Goal: Information Seeking & Learning: Learn about a topic

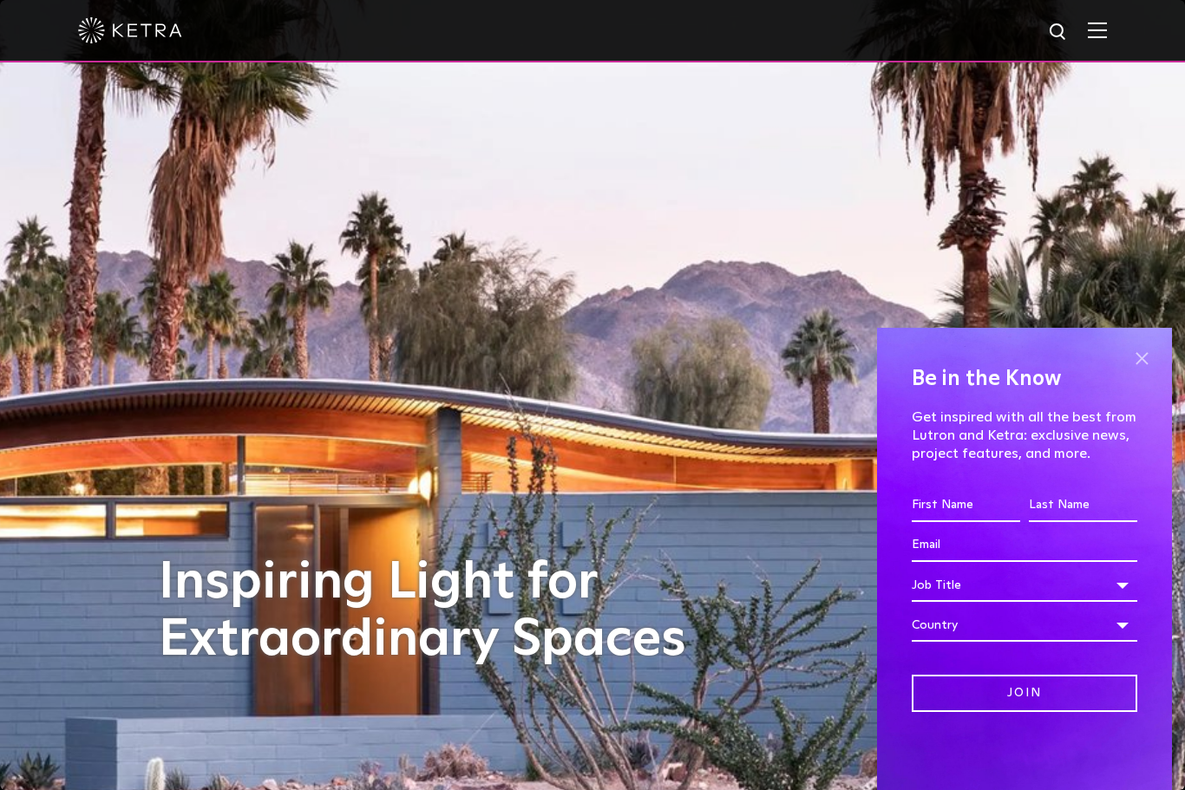
click at [1142, 357] on span at bounding box center [1142, 358] width 26 height 26
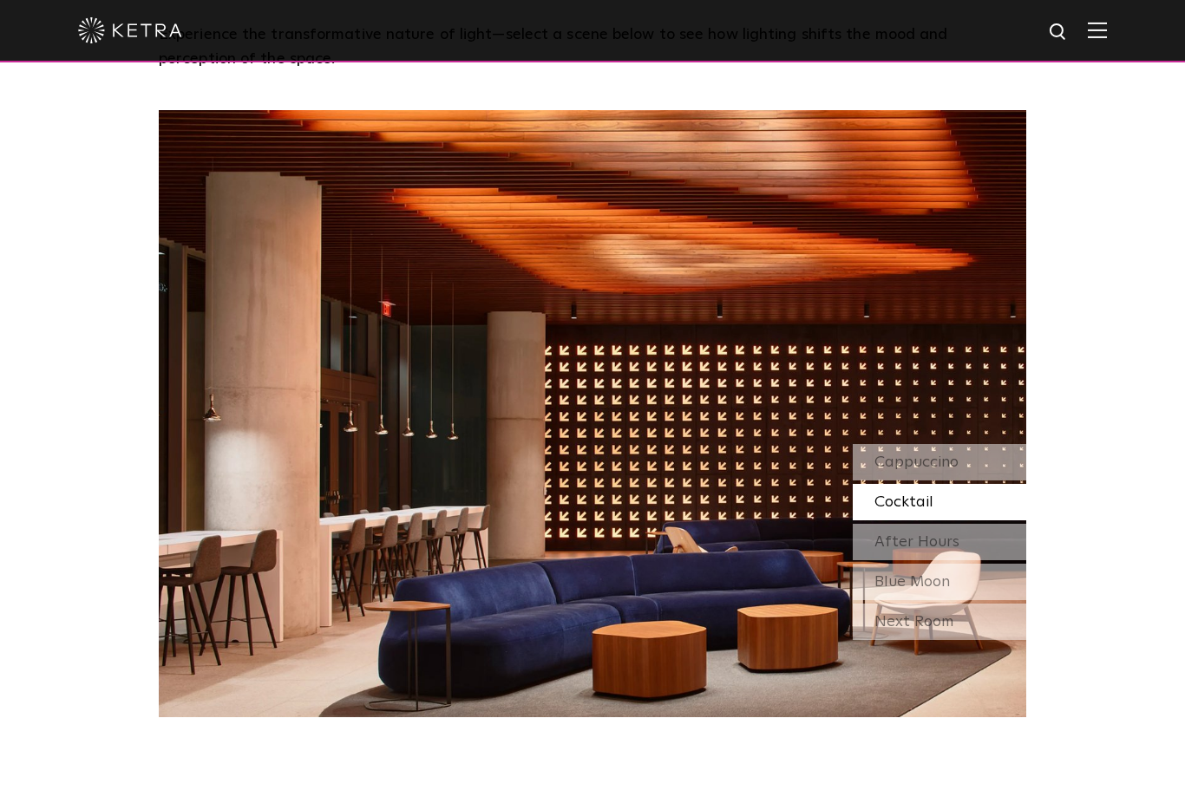
scroll to position [1489, 0]
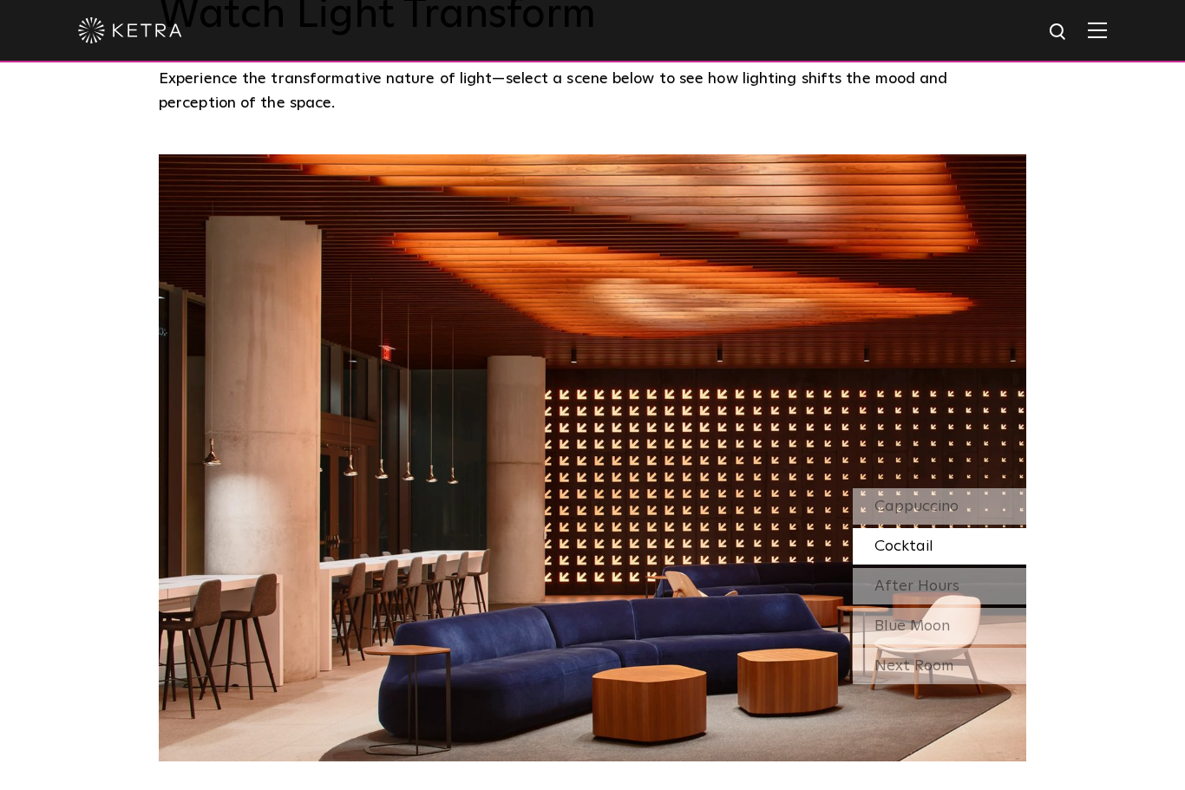
click at [950, 565] on div "Cocktail" at bounding box center [940, 546] width 174 height 36
click at [947, 594] on span "After Hours" at bounding box center [917, 587] width 85 height 16
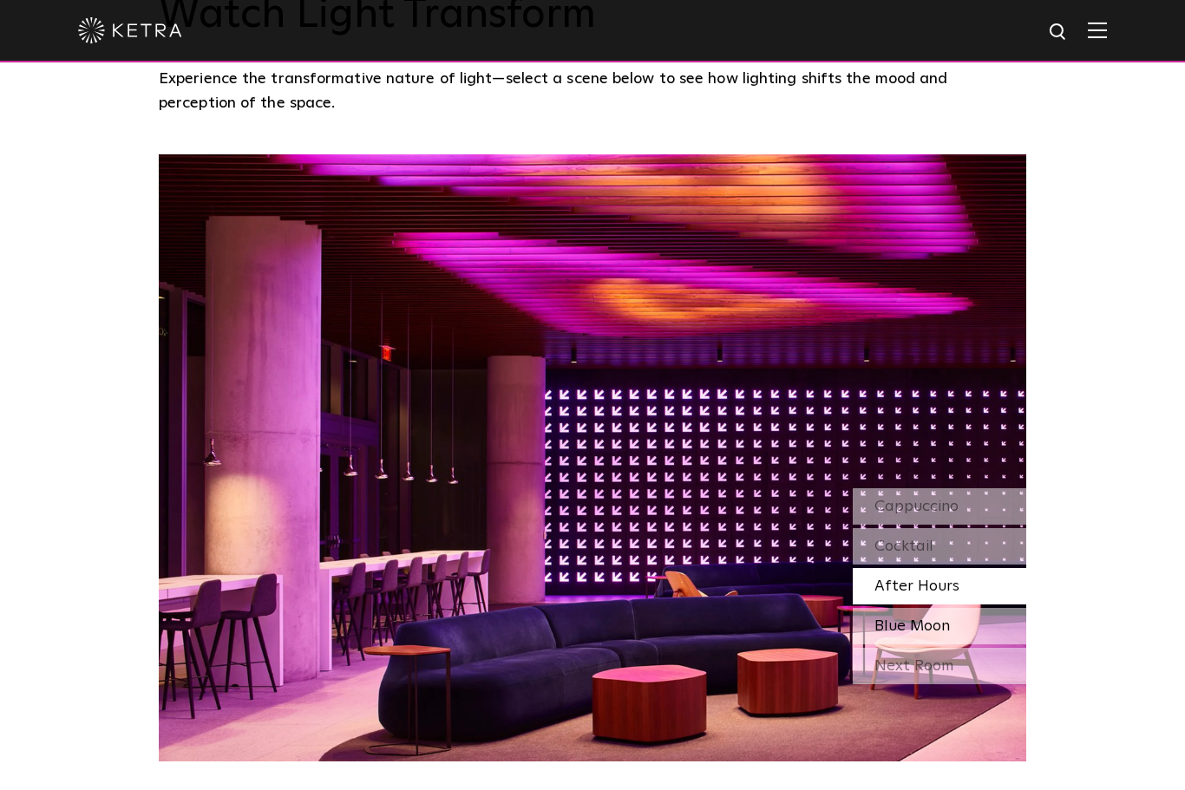
click at [991, 645] on div "Blue Moon" at bounding box center [940, 626] width 174 height 36
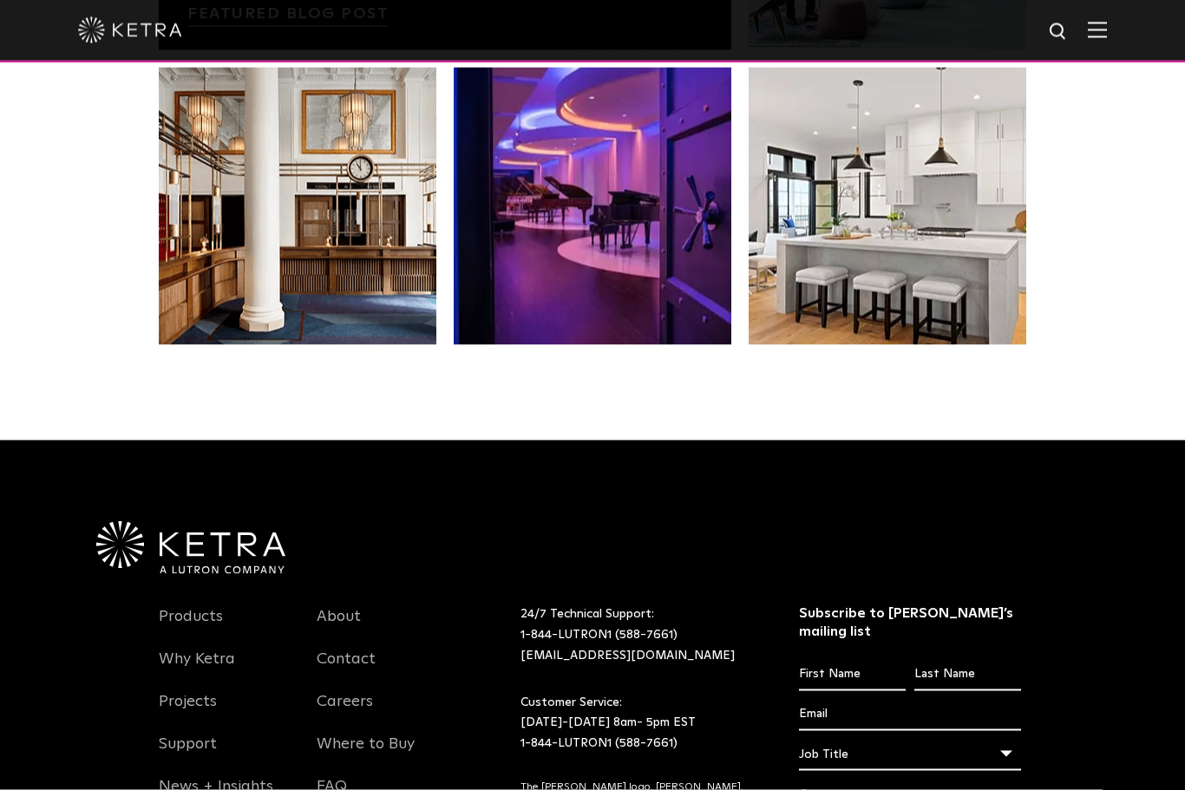
scroll to position [3440, 0]
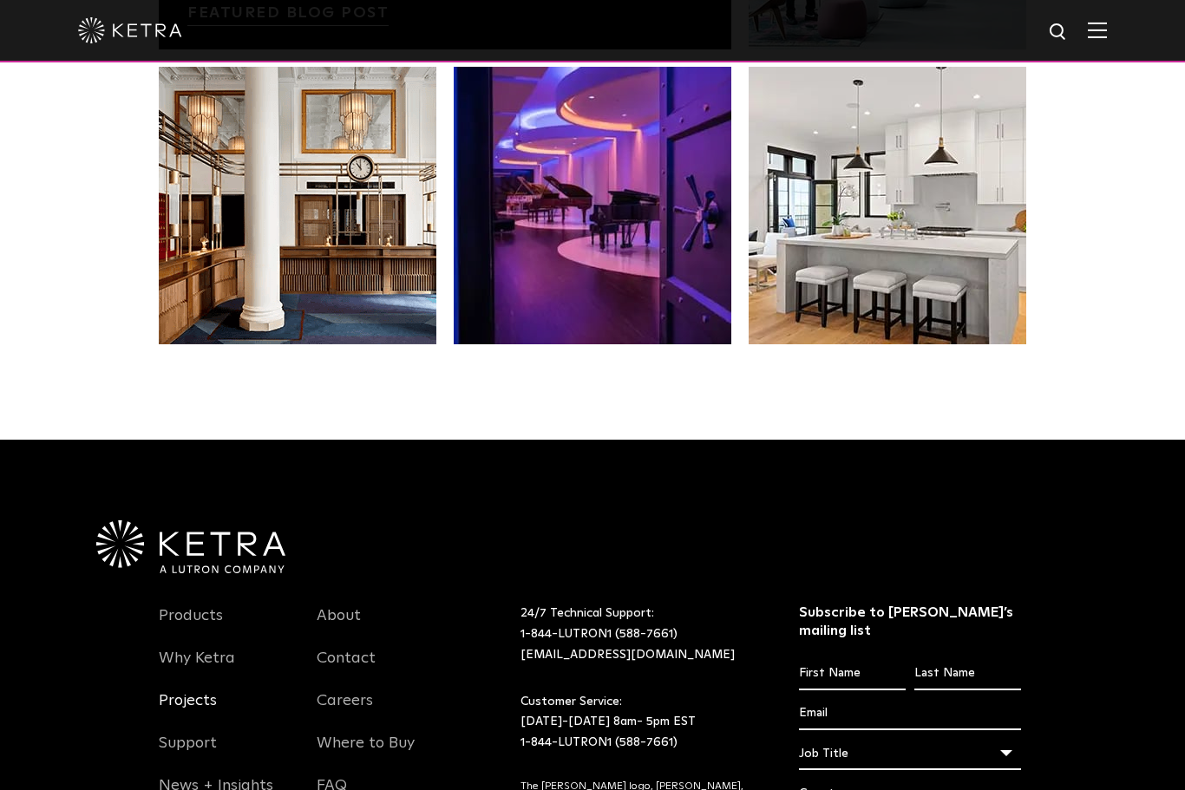
click at [197, 731] on link "Projects" at bounding box center [188, 712] width 58 height 40
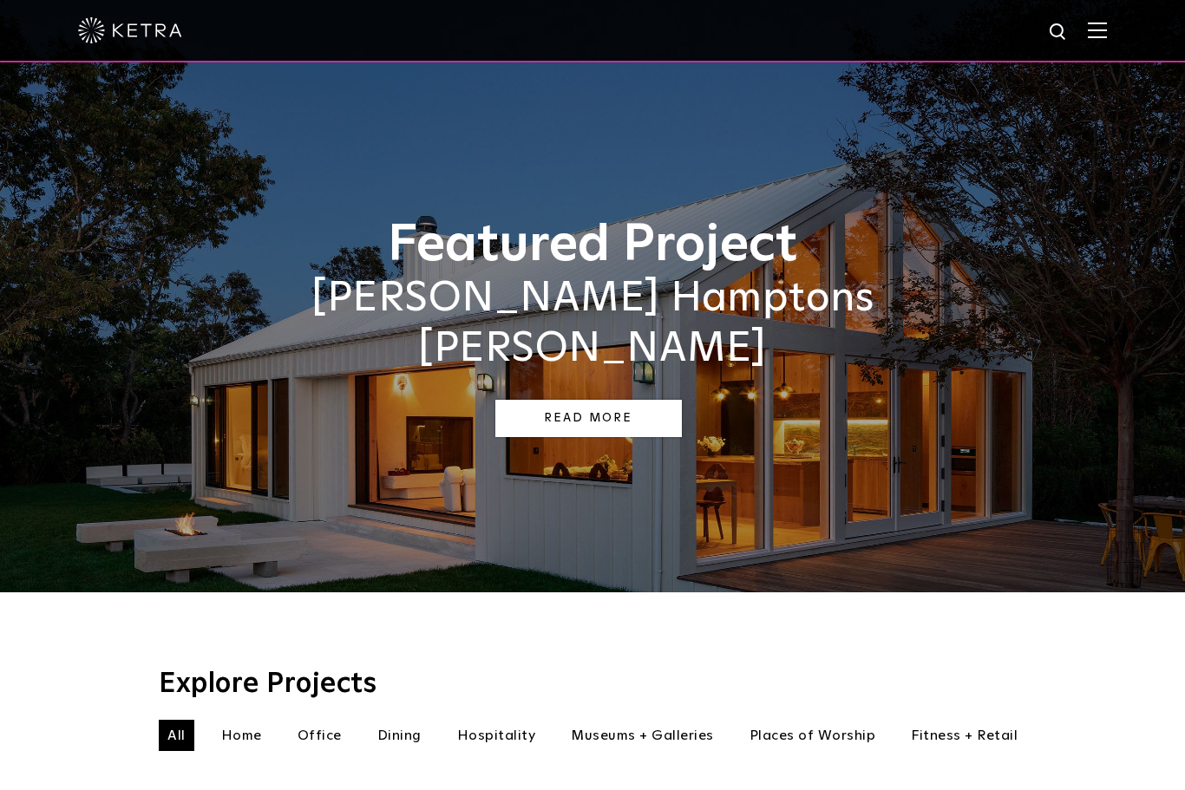
click at [637, 400] on link "Read More" at bounding box center [588, 418] width 187 height 37
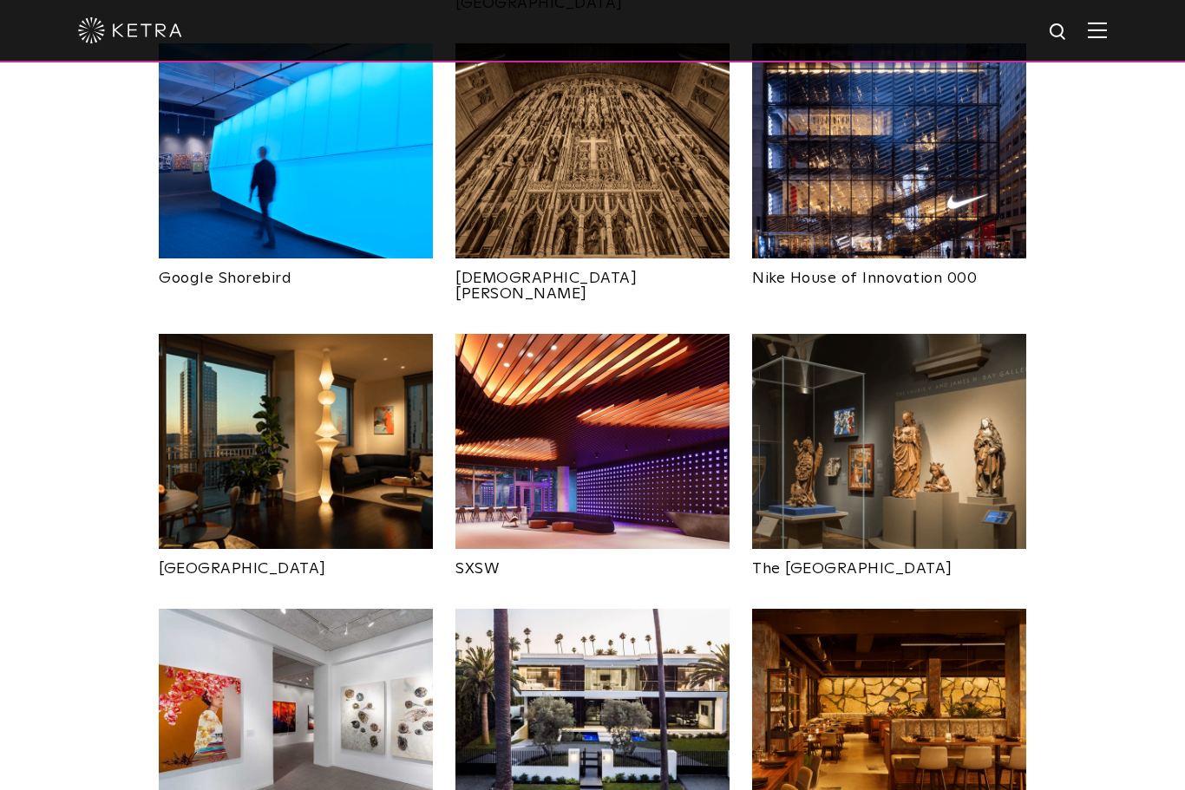
scroll to position [1371, 0]
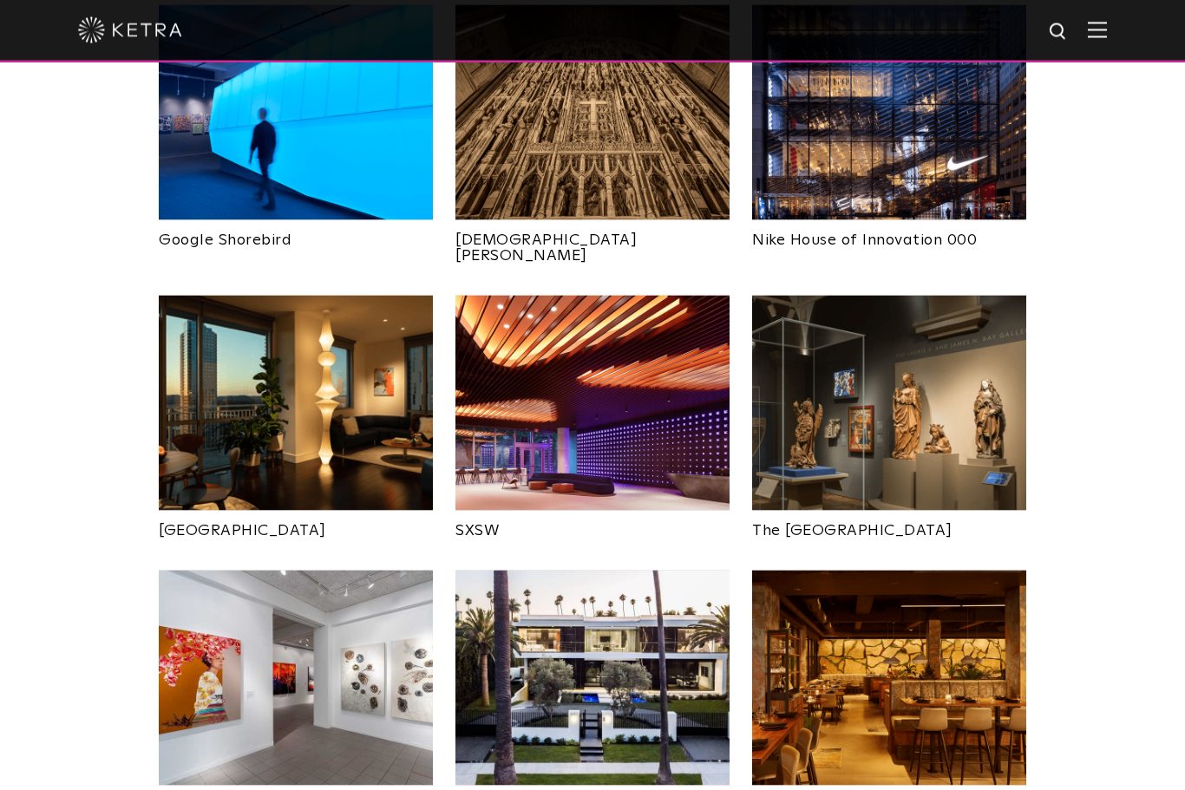
click at [351, 629] on img at bounding box center [296, 678] width 274 height 215
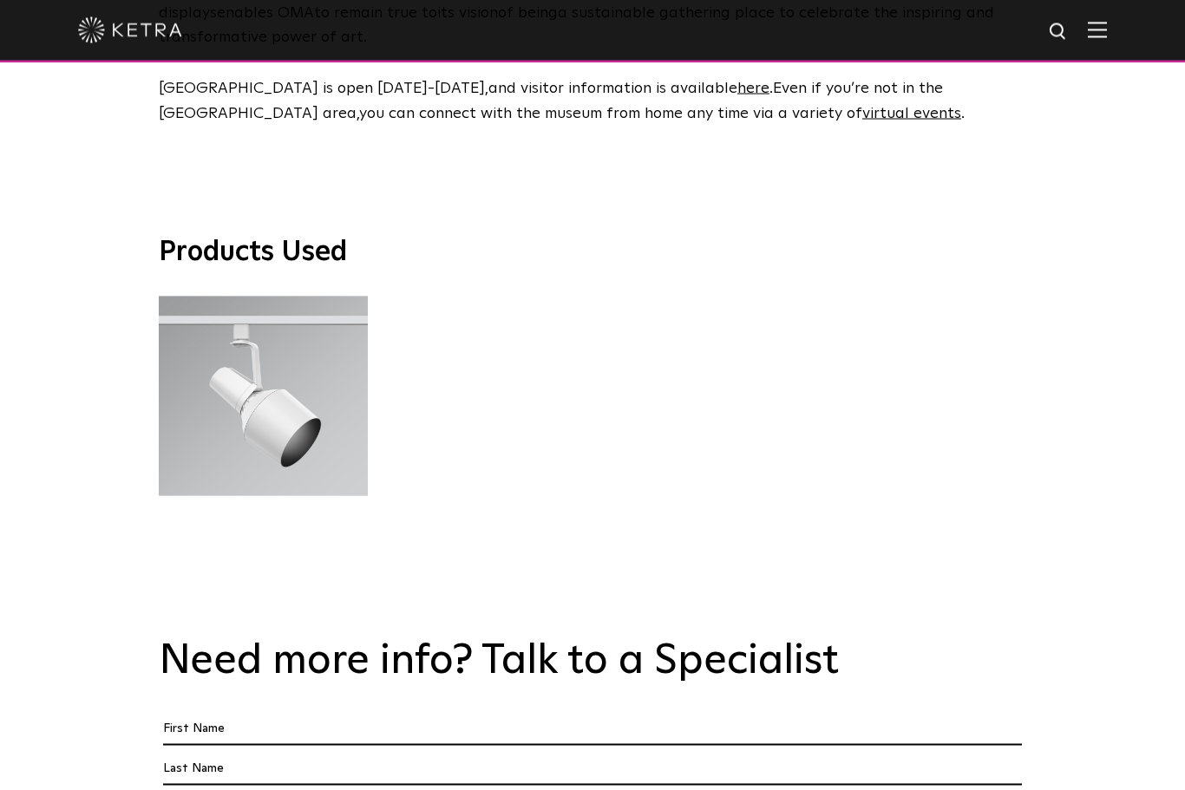
scroll to position [4784, 0]
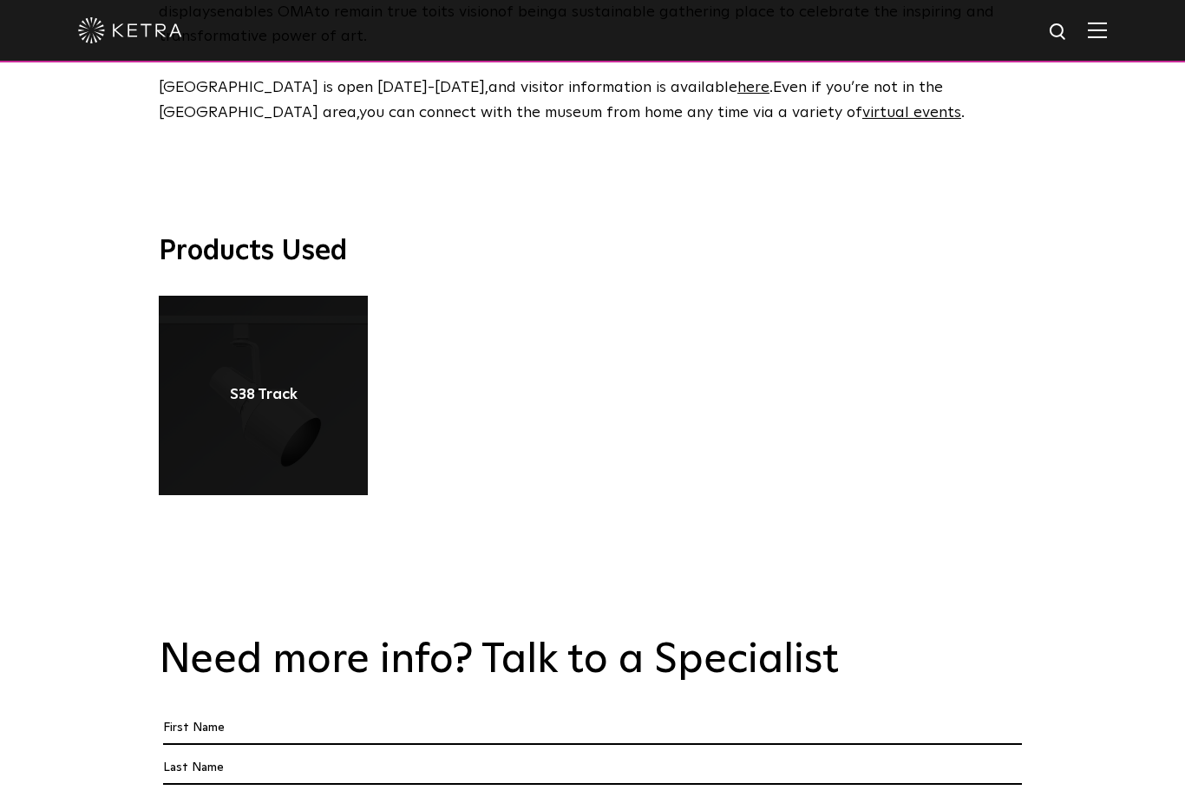
click at [298, 308] on link at bounding box center [263, 396] width 209 height 200
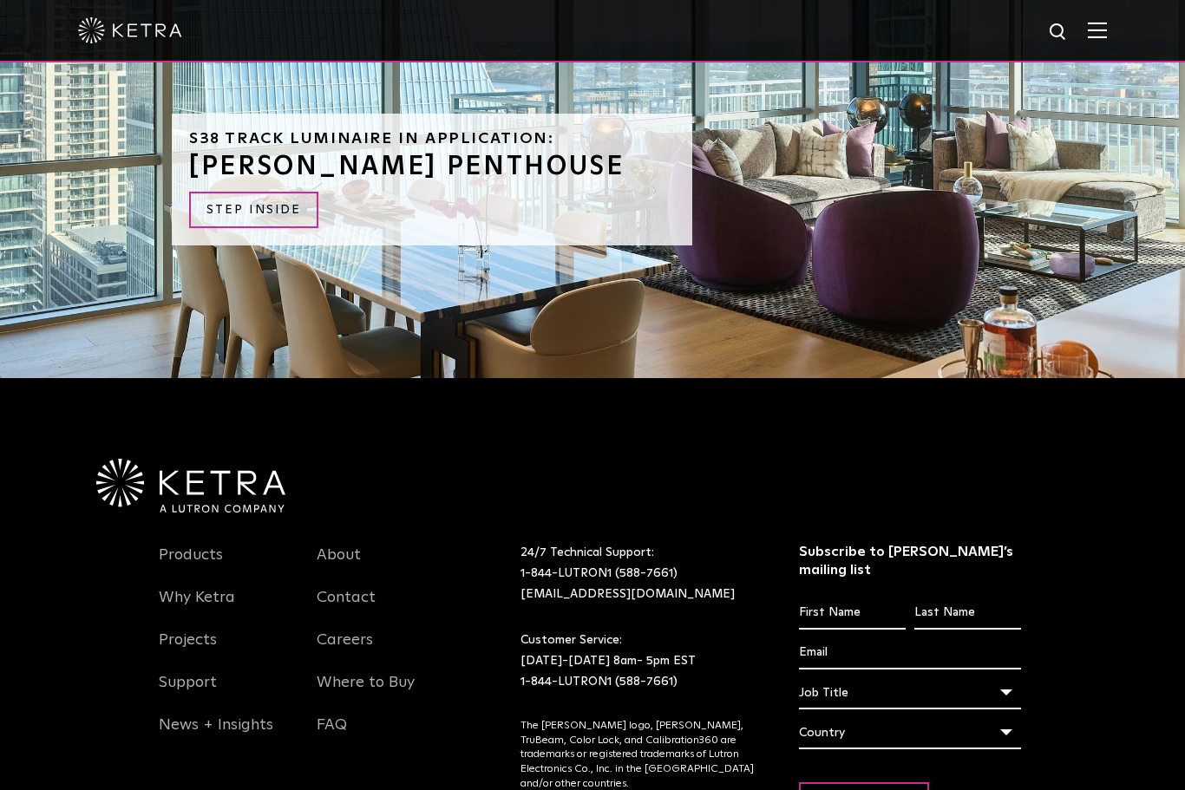
scroll to position [1830, 0]
